Goal: Task Accomplishment & Management: Manage account settings

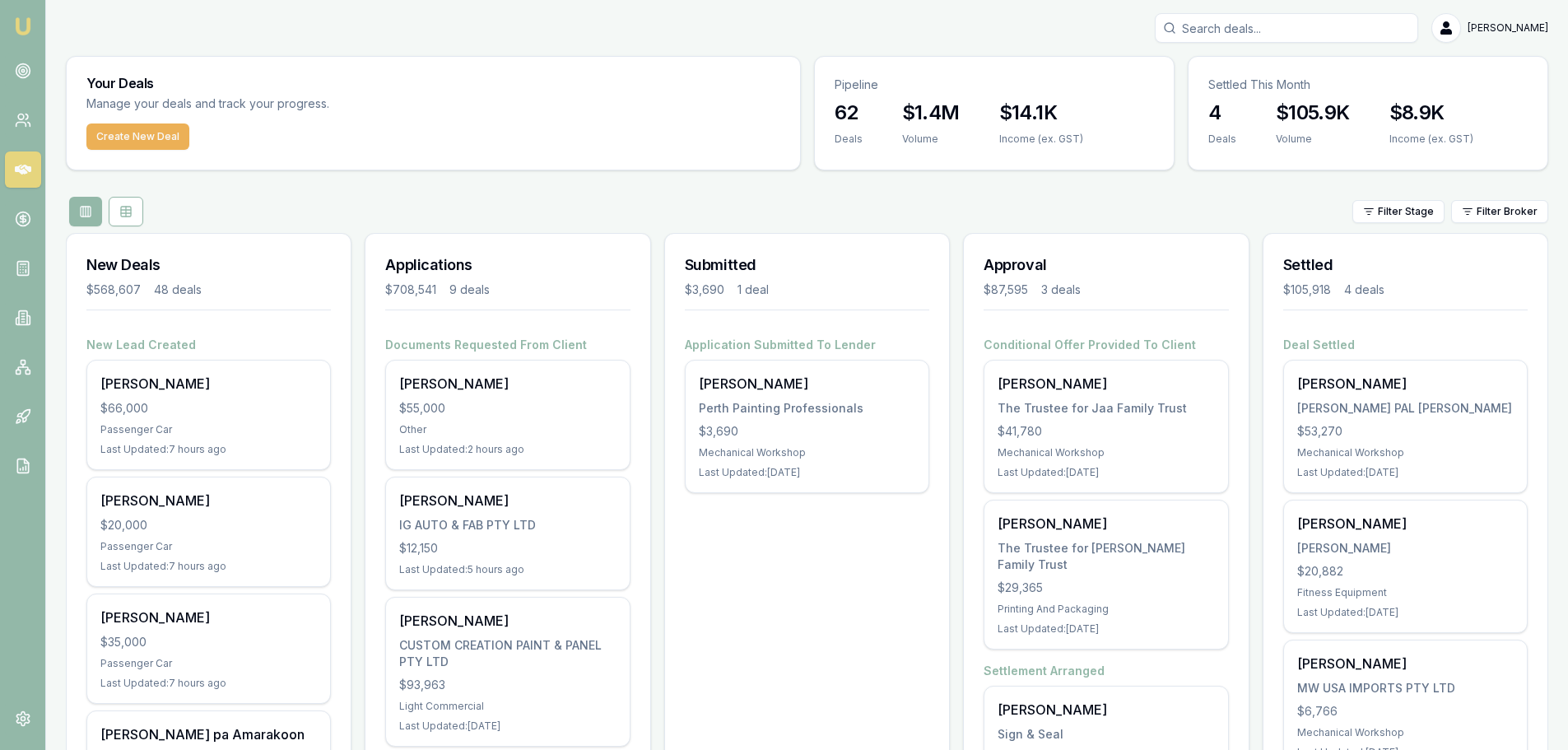
click at [19, 163] on icon at bounding box center [23, 169] width 17 height 17
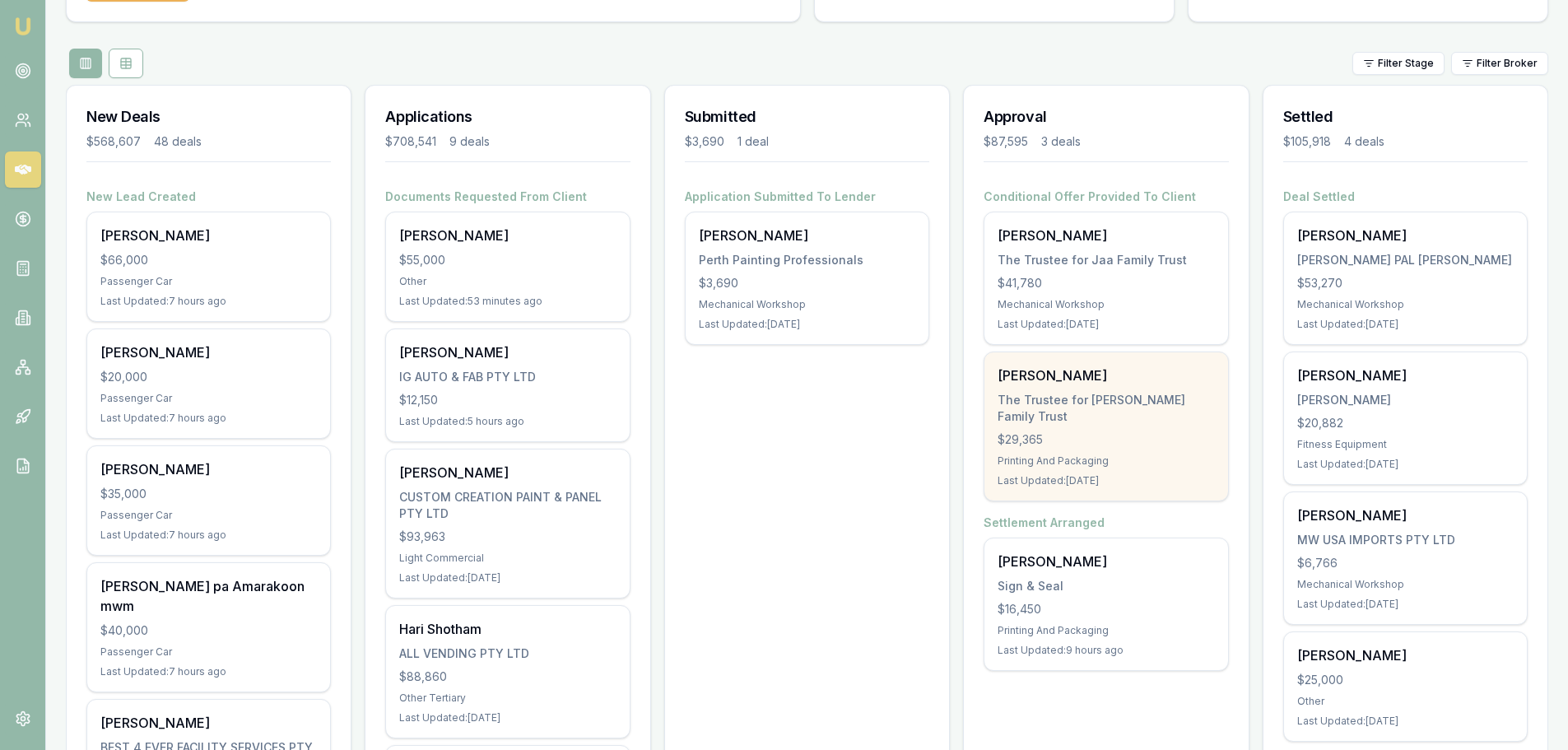
scroll to position [165, 0]
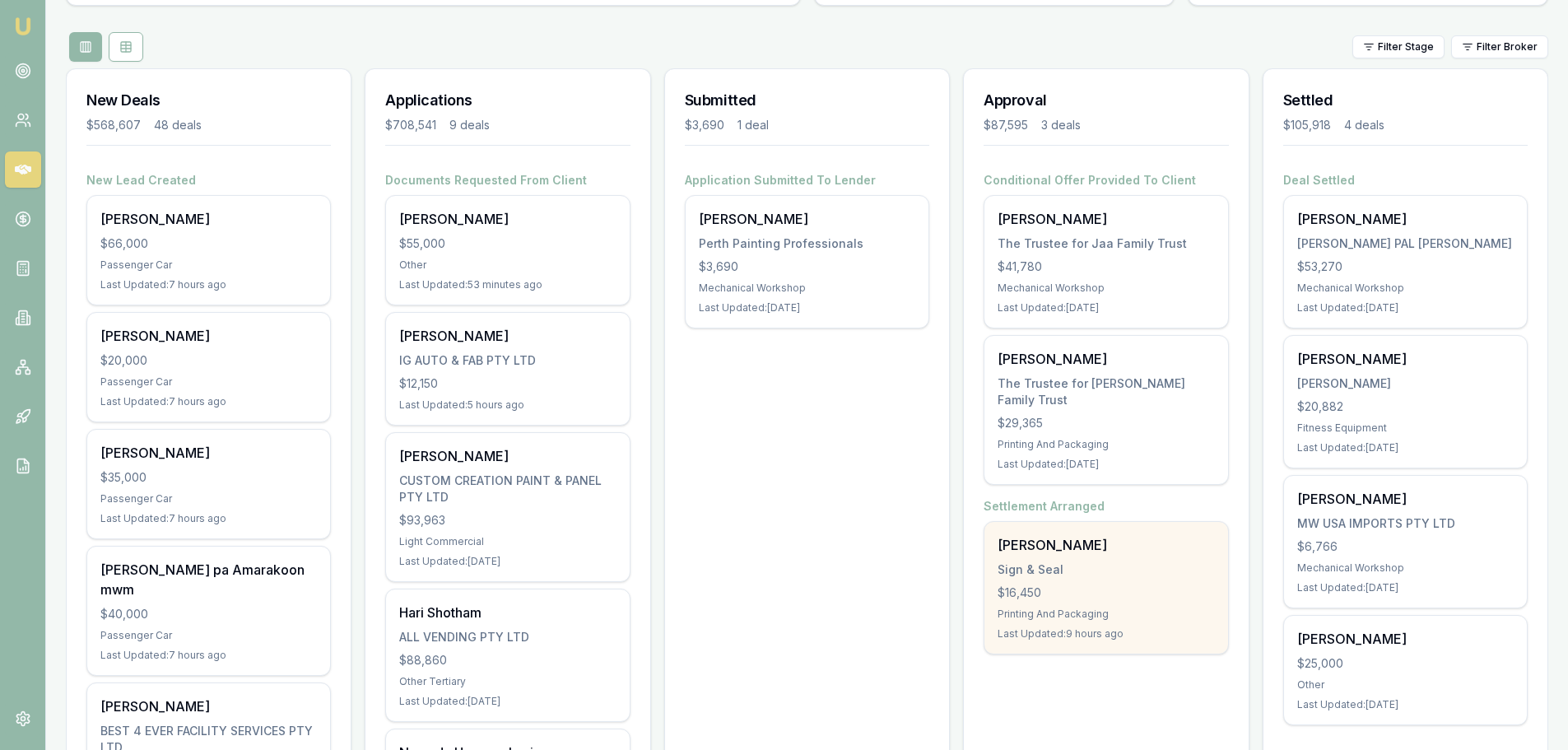
click at [1086, 564] on div "Christine Foate Sign & Seal $16,450 Printing And Packaging Last Updated: 9 hour…" at bounding box center [1106, 587] width 243 height 131
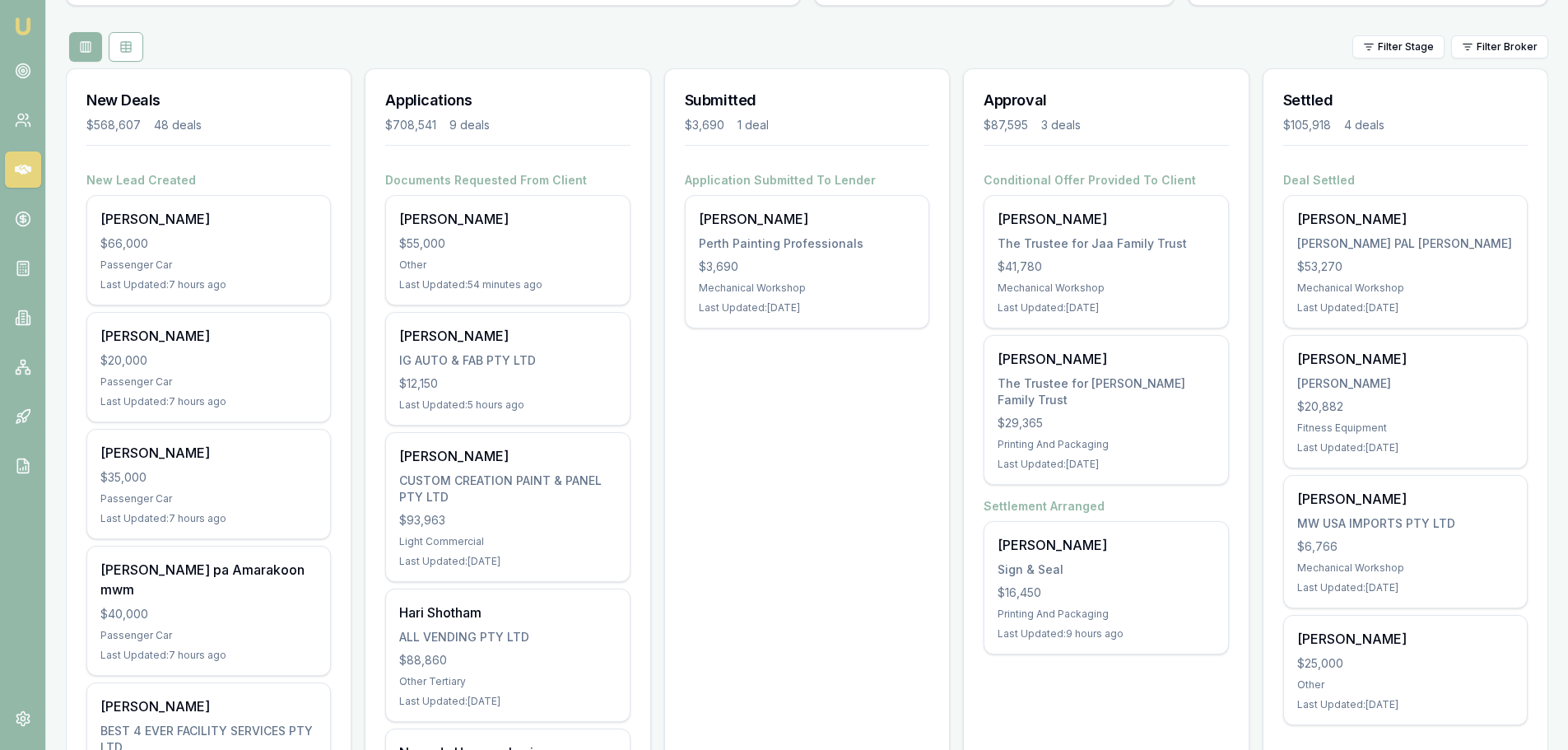
click at [486, 45] on div "Filter Stage Filter Broker" at bounding box center [807, 46] width 1483 height 29
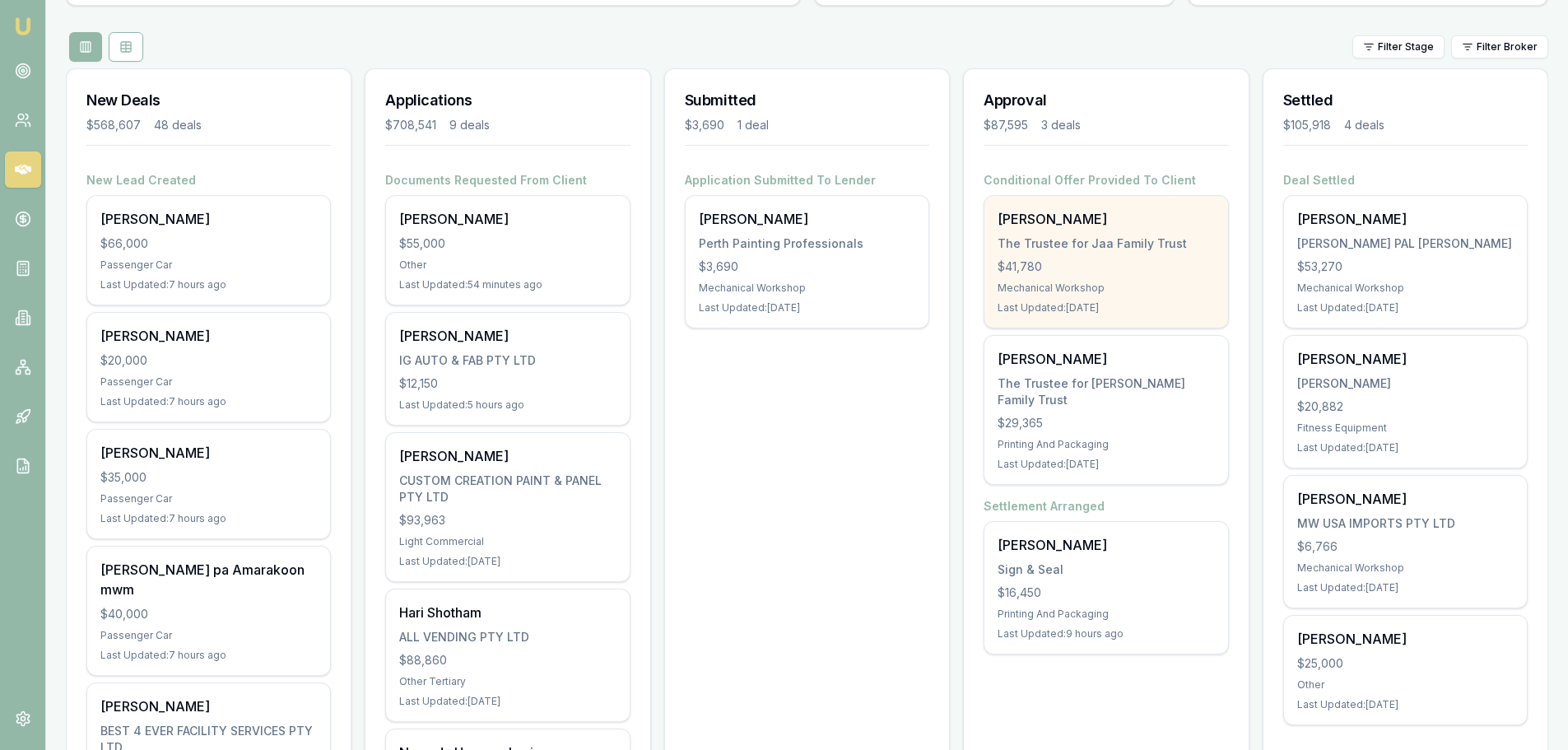
click at [1113, 268] on div "$41,780" at bounding box center [1106, 266] width 216 height 17
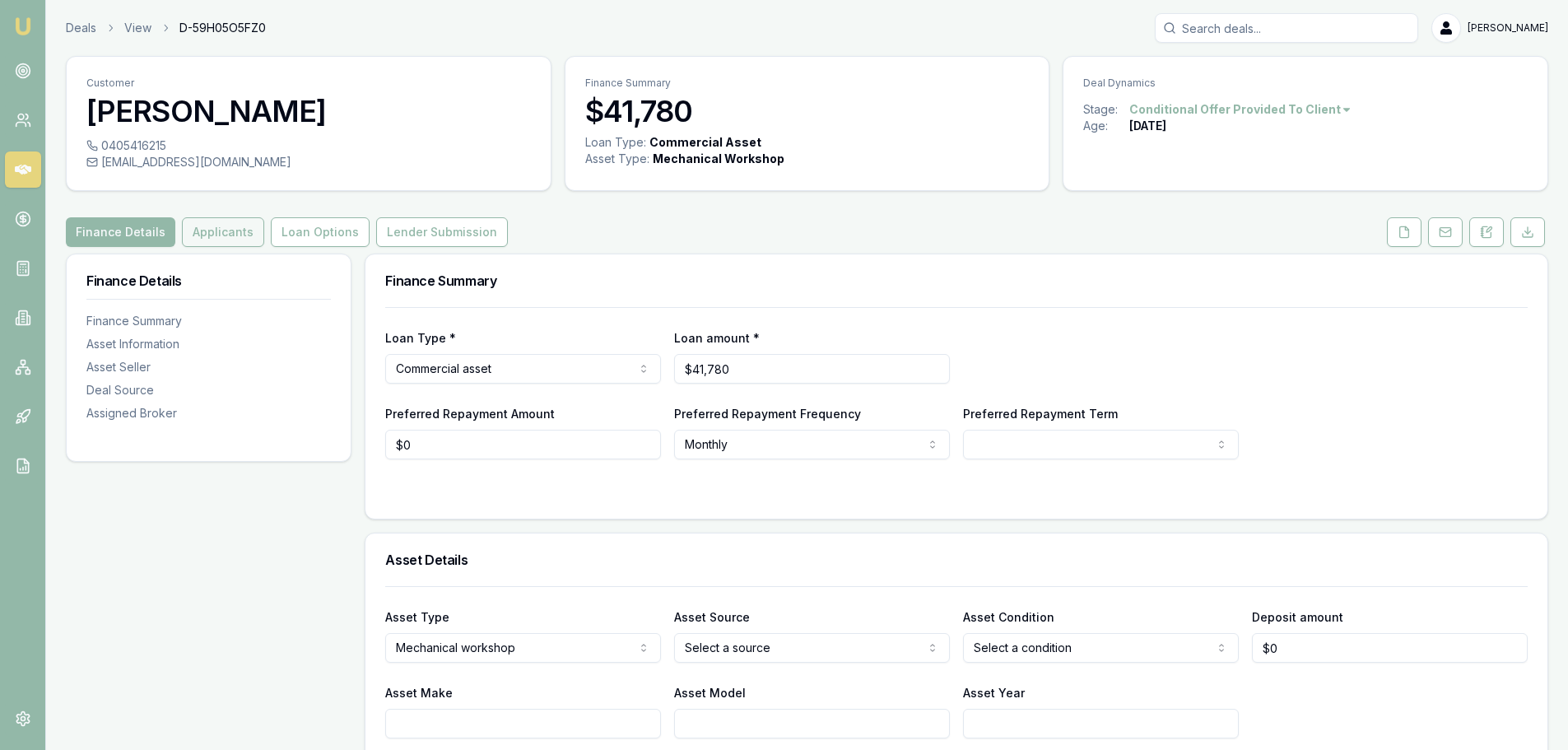
click at [212, 230] on button "Applicants" at bounding box center [223, 231] width 82 height 29
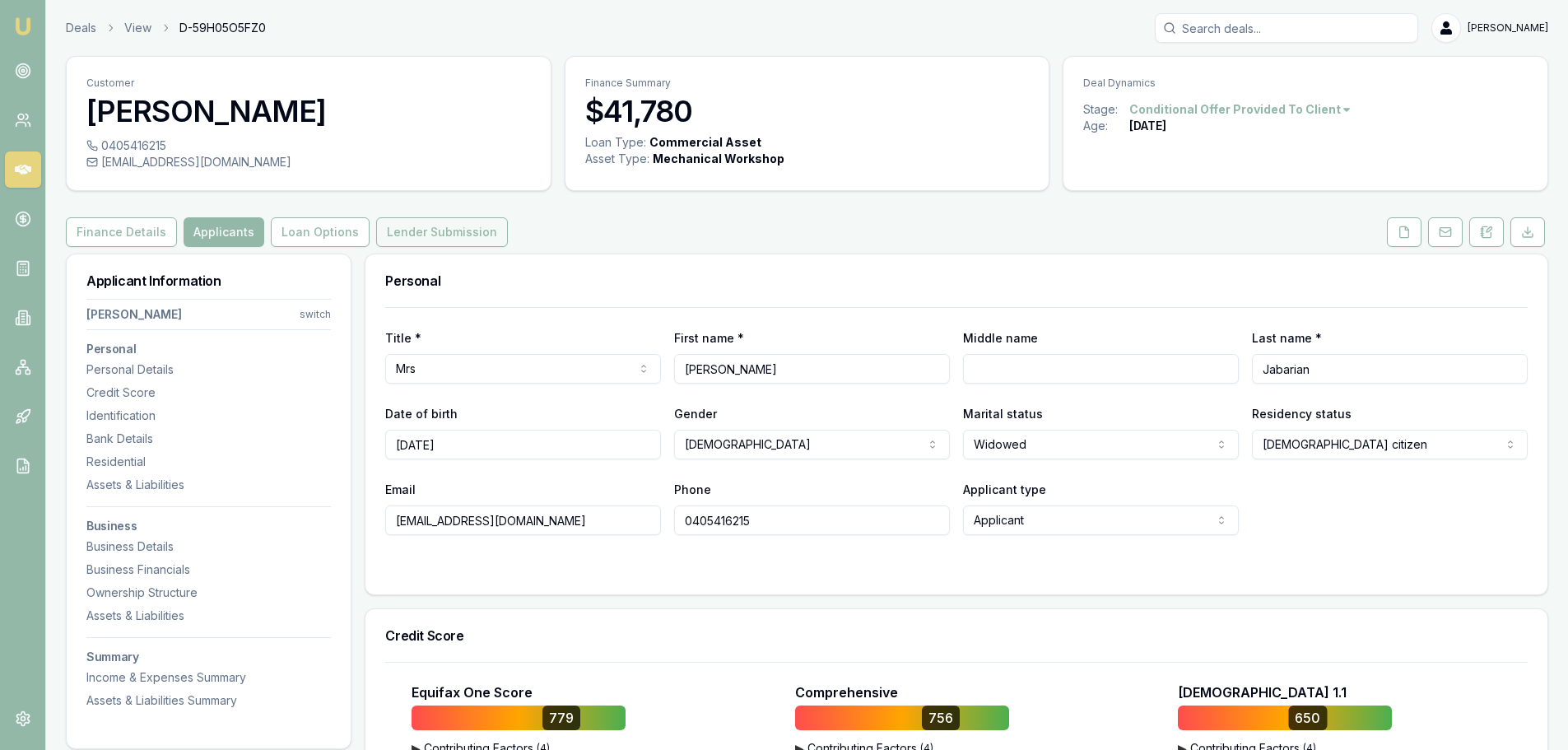
click at [423, 225] on button "Lender Submission" at bounding box center [442, 231] width 131 height 29
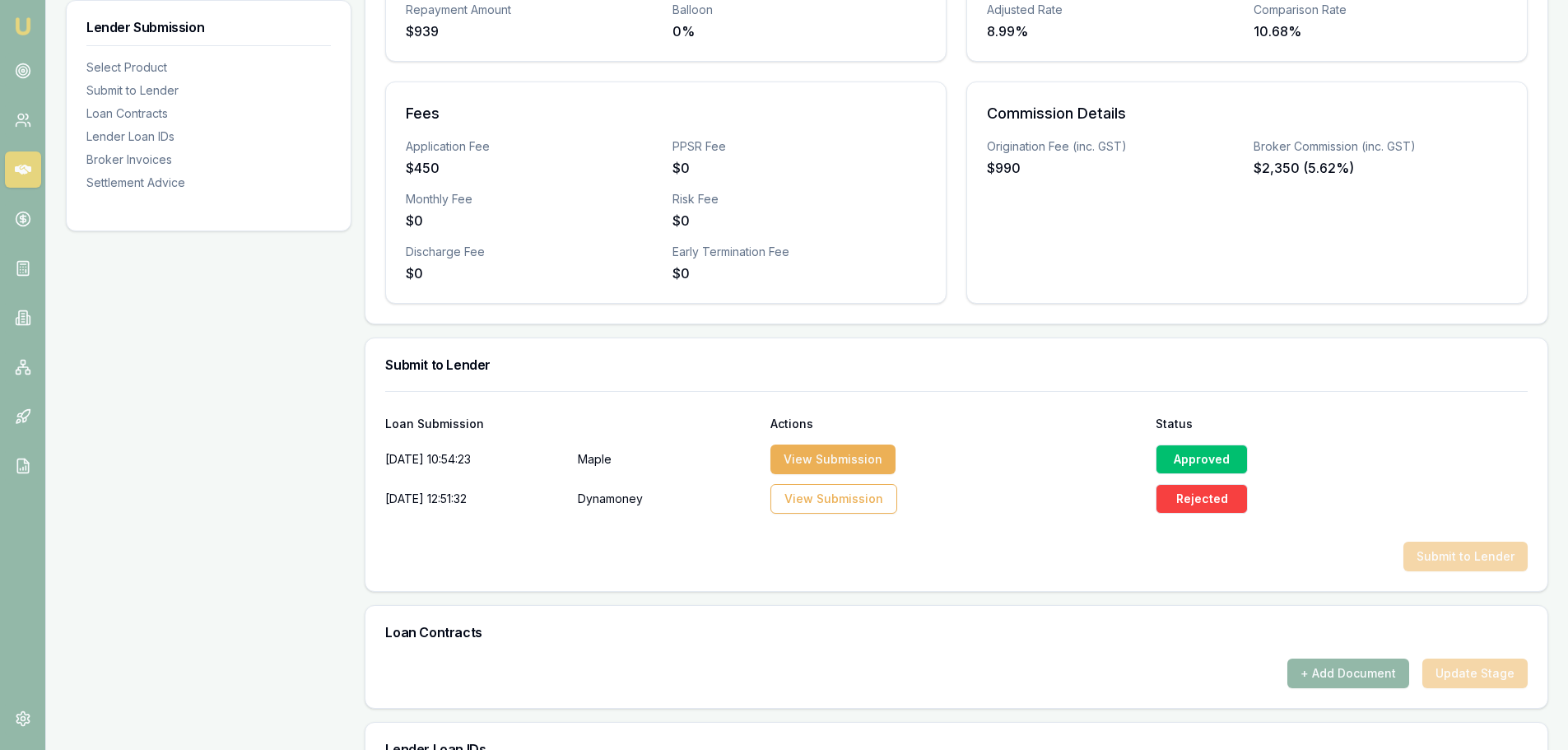
scroll to position [494, 0]
